Goal: Navigation & Orientation: Find specific page/section

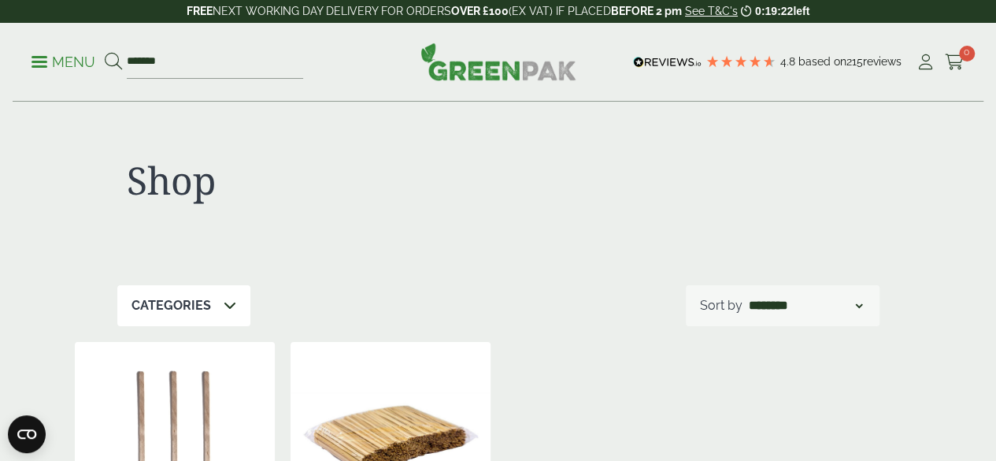
click at [984, 449] on div at bounding box center [984, 449] width 0 height 0
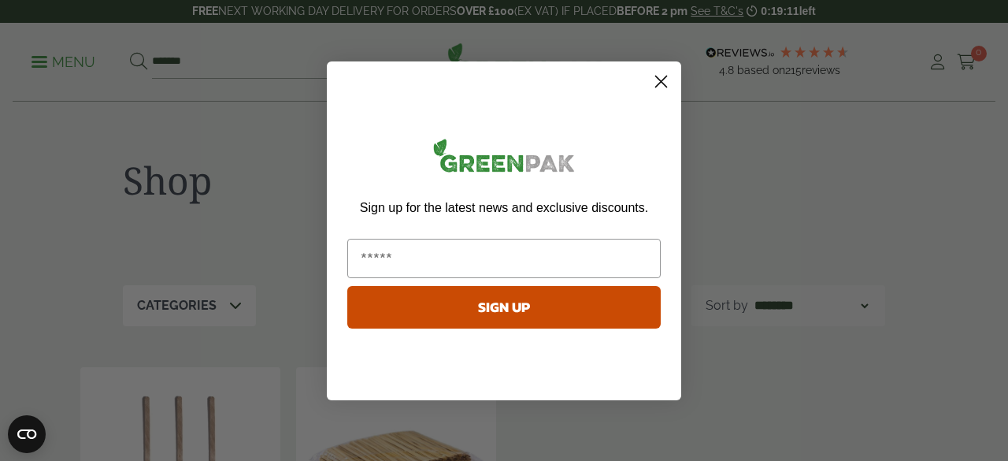
click at [657, 83] on circle "Close dialog" at bounding box center [661, 81] width 26 height 26
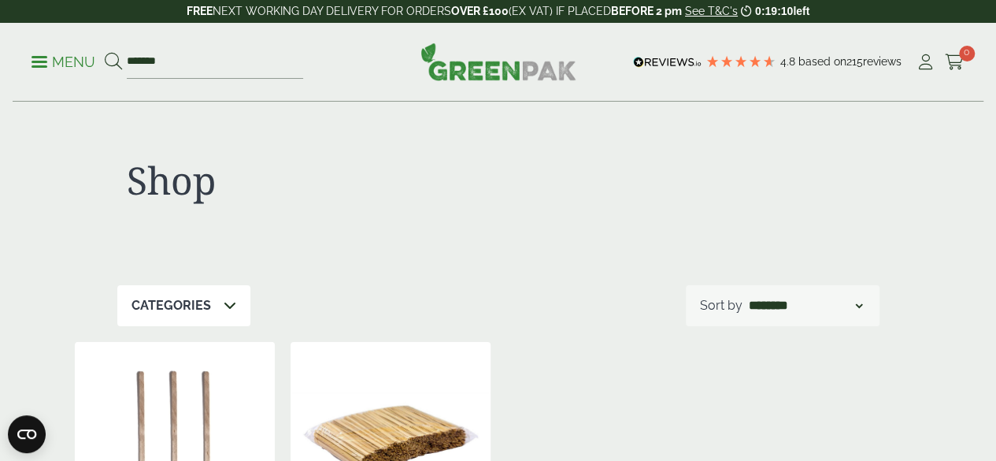
click at [35, 61] on span at bounding box center [39, 62] width 16 height 2
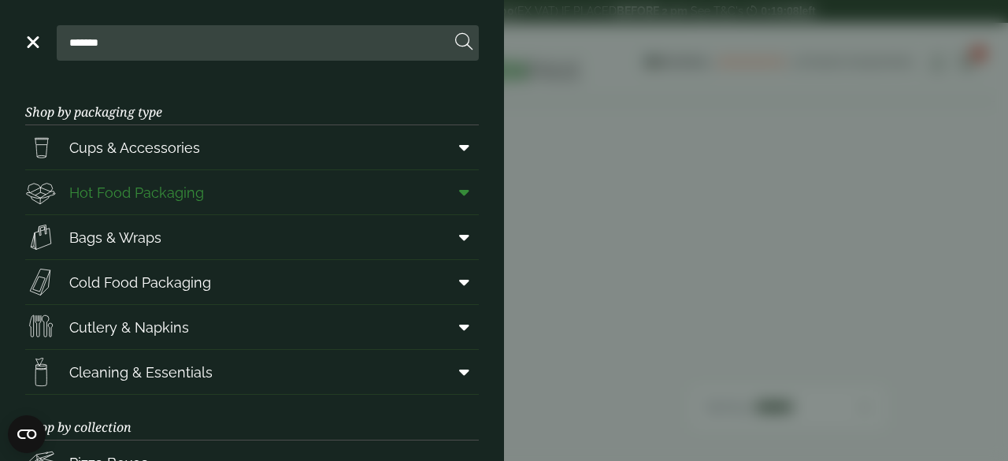
click at [110, 190] on span "Hot Food Packaging" at bounding box center [136, 192] width 135 height 21
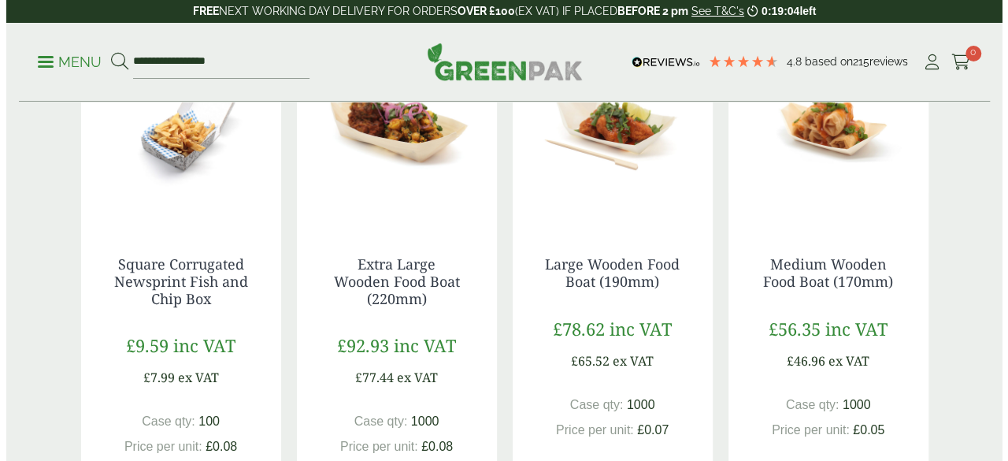
scroll to position [472, 0]
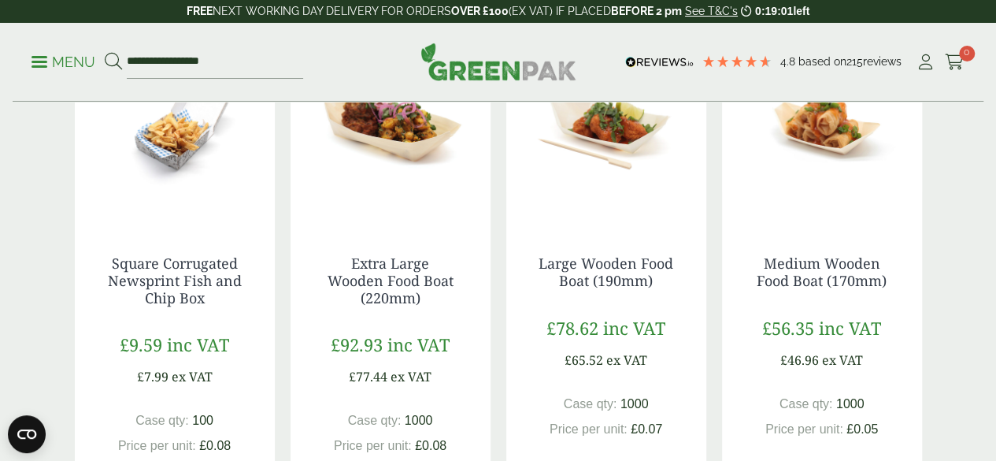
click at [61, 61] on p "Menu" at bounding box center [63, 62] width 64 height 19
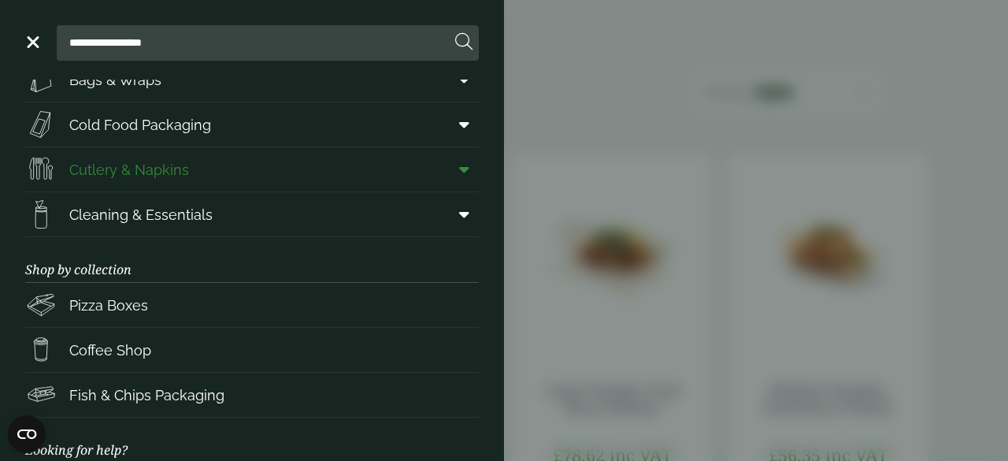
scroll to position [79, 0]
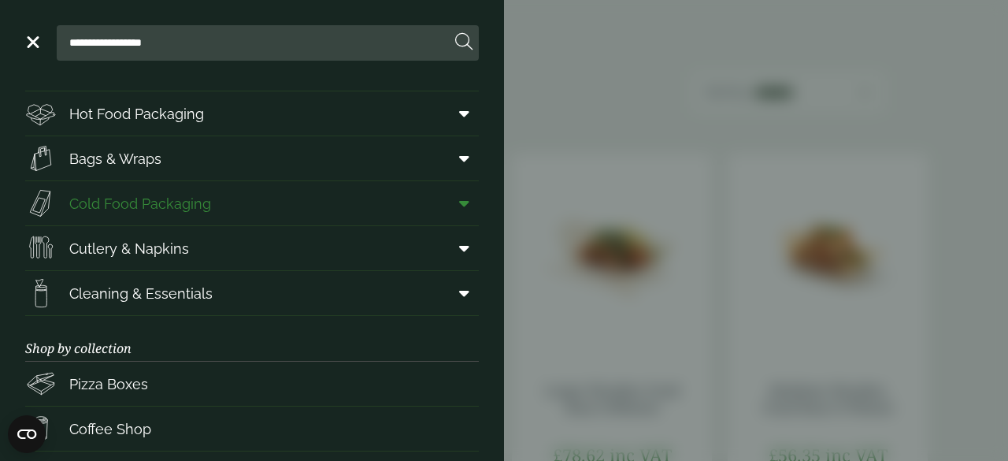
click at [128, 202] on span "Cold Food Packaging" at bounding box center [140, 203] width 142 height 21
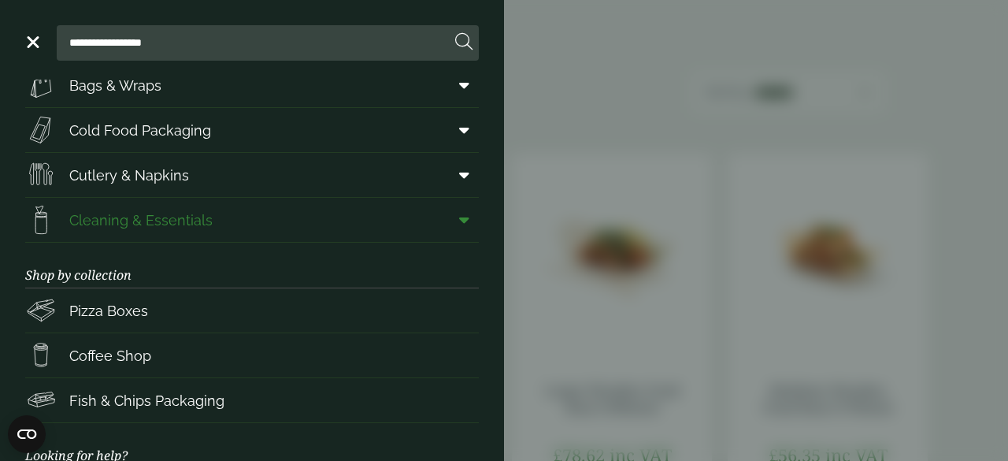
scroll to position [236, 0]
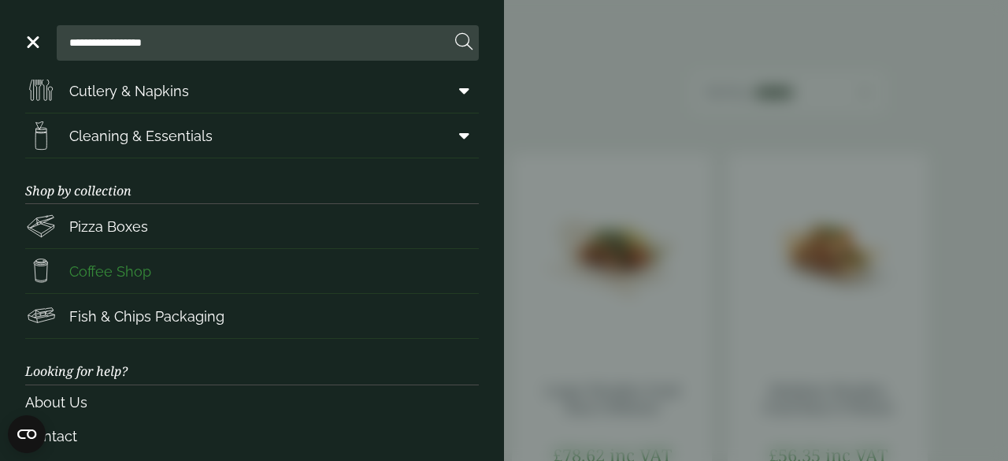
click at [145, 256] on span "Coffee Shop" at bounding box center [88, 270] width 126 height 31
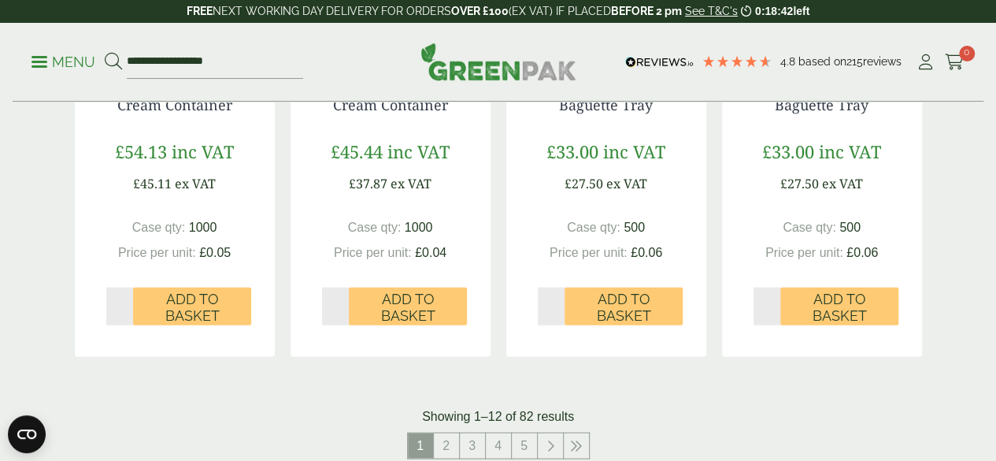
scroll to position [1654, 0]
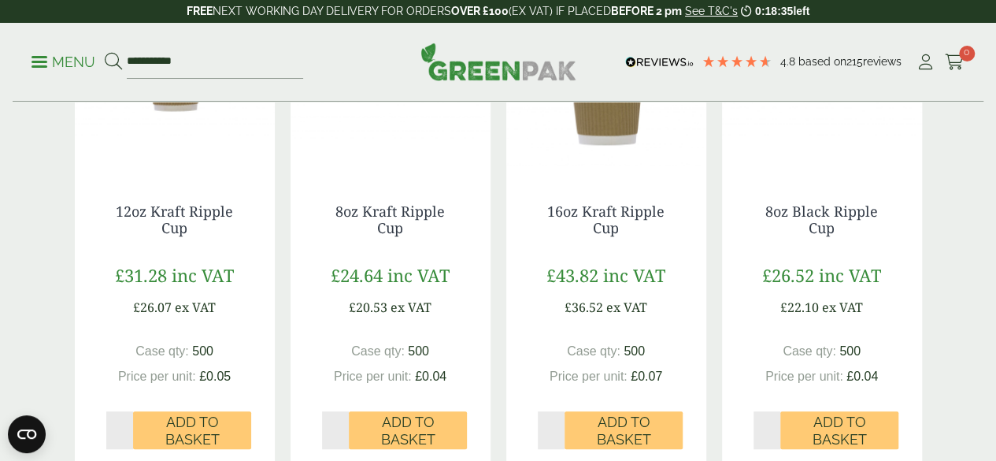
scroll to position [472, 0]
